Goal: Task Accomplishment & Management: Manage account settings

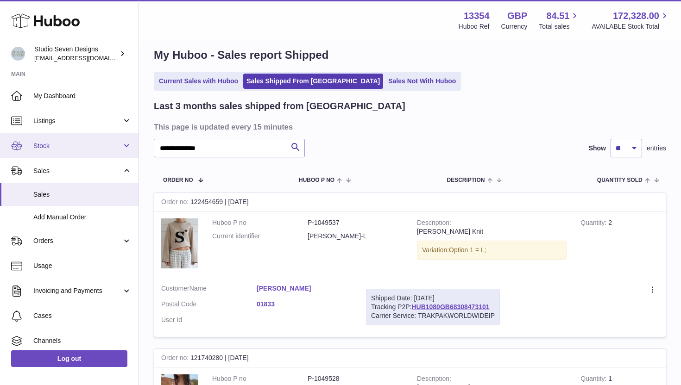
click at [84, 136] on link "Stock" at bounding box center [69, 145] width 139 height 25
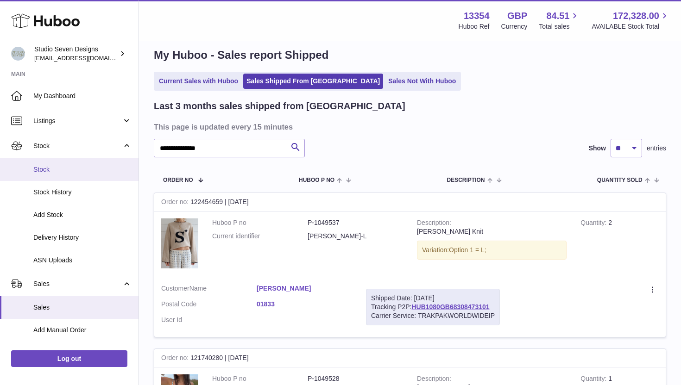
click at [89, 168] on span "Stock" at bounding box center [82, 169] width 98 height 9
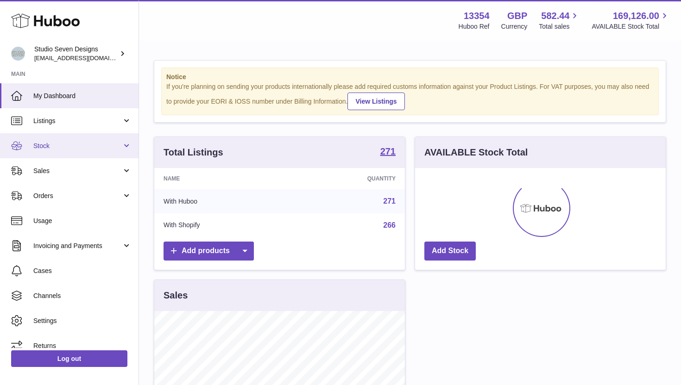
scroll to position [145, 251]
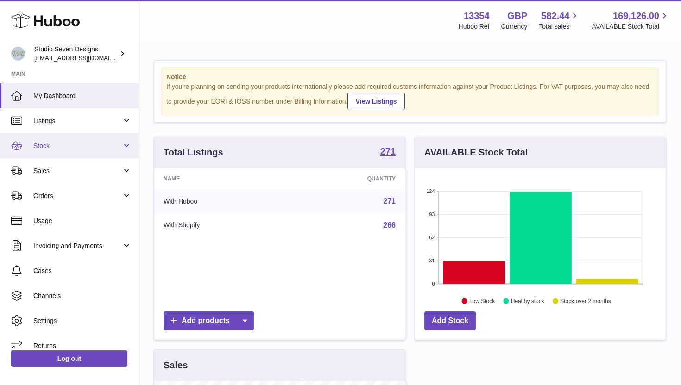
click at [71, 151] on link "Stock" at bounding box center [69, 145] width 139 height 25
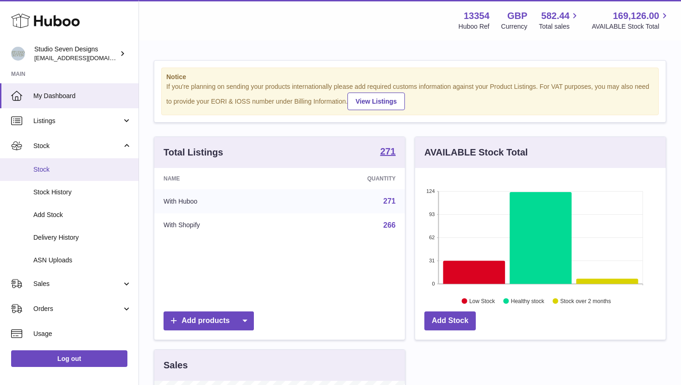
click at [73, 161] on link "Stock" at bounding box center [69, 169] width 139 height 23
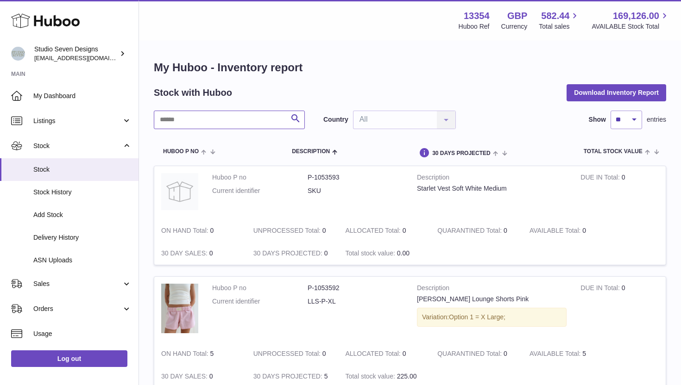
click at [204, 118] on input "text" at bounding box center [229, 120] width 151 height 19
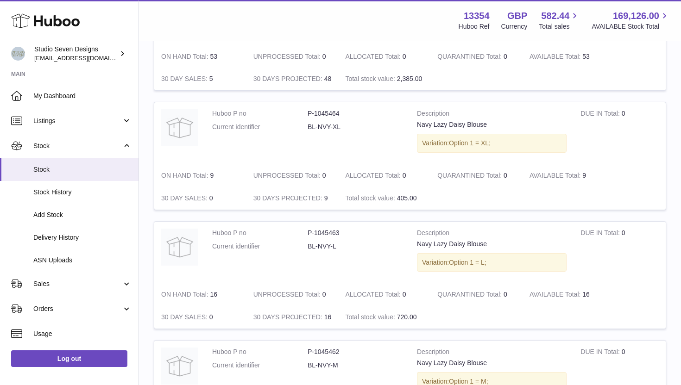
scroll to position [1090, 0]
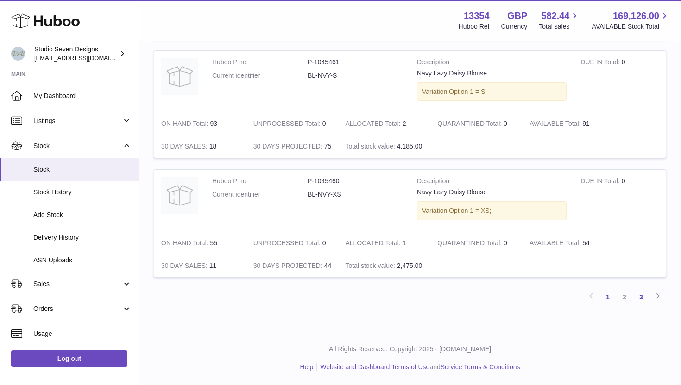
type input "****"
click at [634, 298] on link "3" at bounding box center [641, 297] width 17 height 17
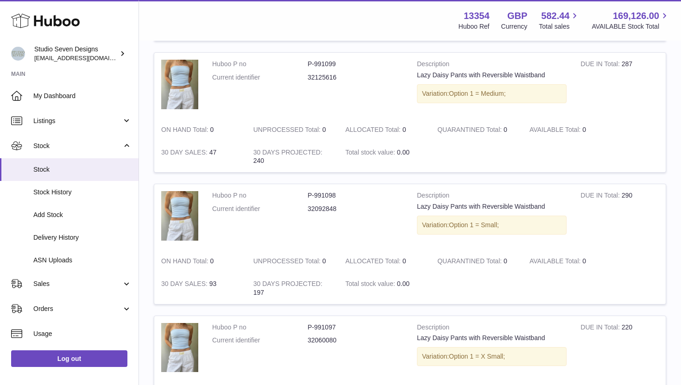
scroll to position [479, 0]
